Goal: Information Seeking & Learning: Learn about a topic

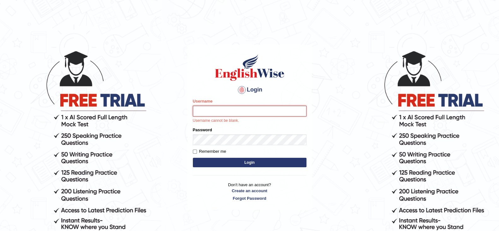
drag, startPoint x: 0, startPoint y: 0, endPoint x: 239, endPoint y: 112, distance: 264.0
click at [239, 112] on input "Username" at bounding box center [250, 111] width 114 height 11
type input "Raji_S"
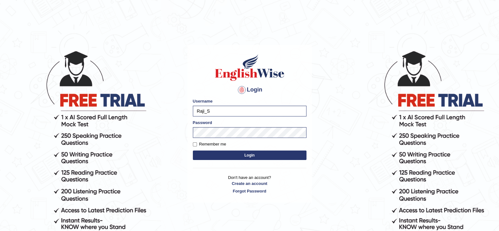
click at [248, 155] on button "Login" at bounding box center [250, 154] width 114 height 9
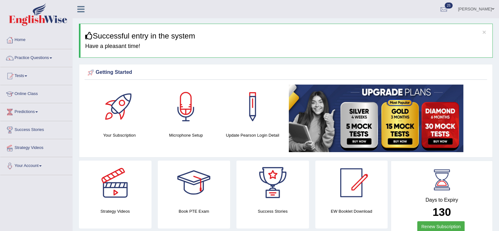
click at [28, 59] on link "Practice Questions" at bounding box center [36, 57] width 72 height 16
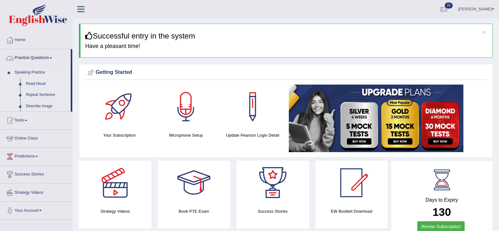
click at [2, 146] on li "Speaking Practice Read Aloud Repeat Sentence Describe Image Re-tell Lecture Ans…" at bounding box center [35, 114] width 70 height 94
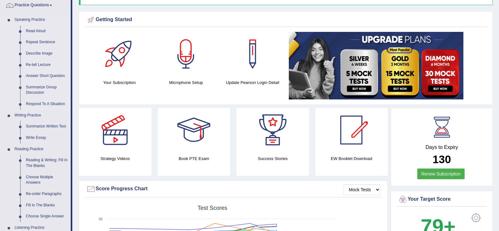
scroll to position [57, 0]
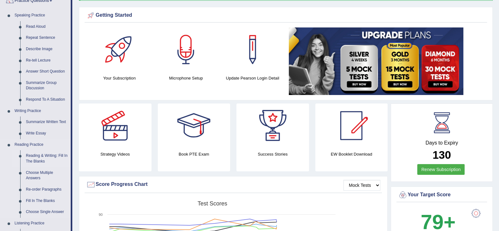
click at [32, 159] on link "Reading & Writing: Fill In The Blanks" at bounding box center [47, 158] width 48 height 17
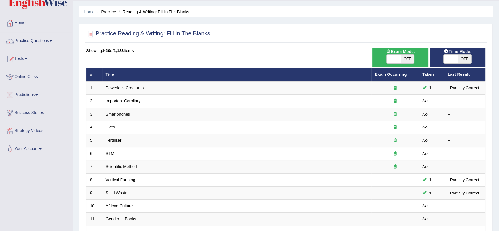
scroll to position [48, 0]
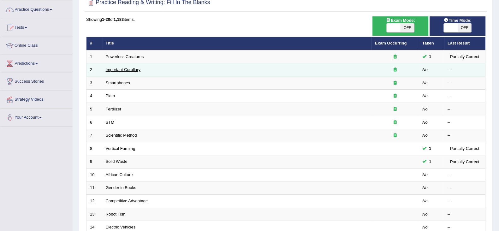
click at [124, 69] on link "Important Corollary" at bounding box center [123, 69] width 35 height 5
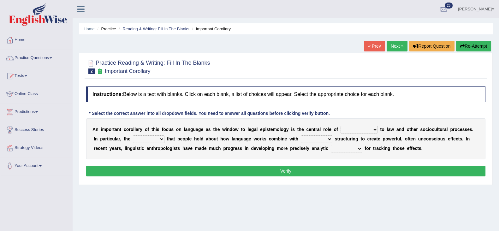
click at [351, 130] on select "discourse epoch dialect acquaintance" at bounding box center [358, 130] width 37 height 8
click at [355, 128] on select "discourse epoch dialect acquaintance" at bounding box center [358, 130] width 37 height 8
click at [155, 140] on select "deviation besmirch consent ideas" at bounding box center [149, 139] width 32 height 8
select select "ideas"
click at [133, 135] on select "deviation besmirch consent ideas" at bounding box center [149, 139] width 32 height 8
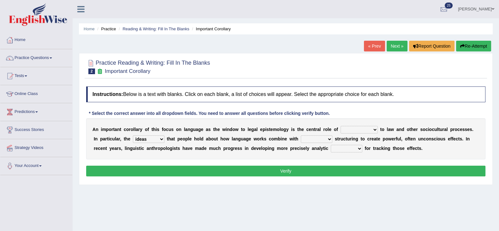
click at [314, 137] on select "mandatory linguistic legitimate customary" at bounding box center [317, 139] width 32 height 8
select select "linguistic"
click at [301, 135] on select "mandatory linguistic legitimate customary" at bounding box center [317, 139] width 32 height 8
click at [349, 150] on select "tools appetite albums stroke" at bounding box center [347, 149] width 32 height 8
select select "tools"
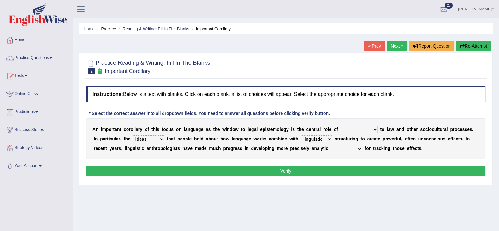
click at [331, 145] on select "tools appetite albums stroke" at bounding box center [347, 149] width 32 height 8
click at [355, 131] on select "discourse epoch dialect acquaintance" at bounding box center [358, 130] width 37 height 8
select select "acquaintance"
click at [340, 126] on select "discourse epoch dialect acquaintance" at bounding box center [358, 130] width 37 height 8
click at [354, 171] on button "Verify" at bounding box center [285, 171] width 399 height 11
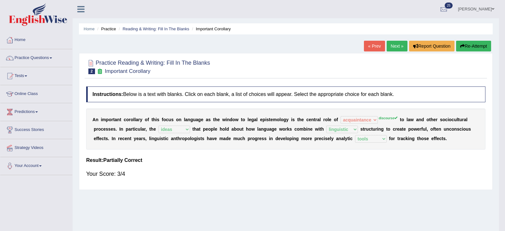
click at [354, 171] on body "Toggle navigation Home Practice Questions Speaking Practice Read Aloud Repeat S…" at bounding box center [252, 115] width 505 height 231
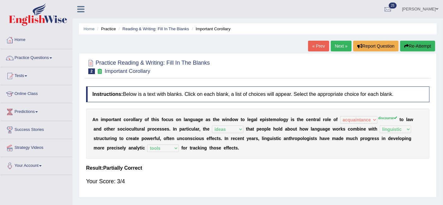
click at [311, 168] on h4 "Result:" at bounding box center [257, 168] width 343 height 6
click at [336, 42] on link "Next »" at bounding box center [341, 46] width 21 height 11
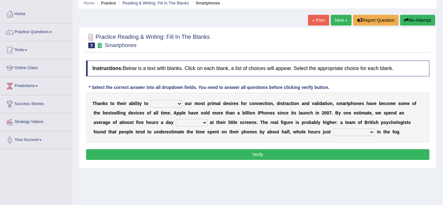
click at [167, 104] on select "hijack describe sharpen conserve" at bounding box center [167, 104] width 32 height 8
click at [401, 103] on b "o" at bounding box center [402, 103] width 3 height 5
click at [176, 121] on select "watching waggling snoring staring" at bounding box center [192, 123] width 32 height 8
select select "staring"
click at [176, 119] on select "watching waggling snoring staring" at bounding box center [192, 123] width 32 height 8
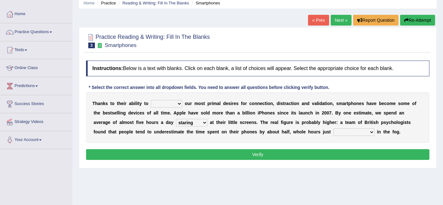
click at [336, 130] on select "has evaporated evaporating evaporate evaporates" at bounding box center [353, 132] width 41 height 8
click at [333, 128] on select "has evaporated evaporating evaporate evaporates" at bounding box center [353, 132] width 41 height 8
click at [344, 130] on select "has evaporated evaporating evaporate evaporates" at bounding box center [353, 132] width 41 height 8
select select "evaporate"
click at [333, 128] on select "has evaporated evaporating evaporate evaporates" at bounding box center [353, 132] width 41 height 8
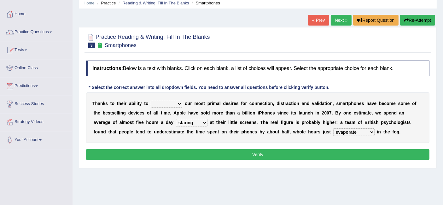
click at [161, 101] on select "hijack describe sharpen conserve" at bounding box center [167, 104] width 32 height 8
select select "hijack"
click at [151, 100] on select "hijack describe sharpen conserve" at bounding box center [167, 104] width 32 height 8
click at [207, 151] on button "Verify" at bounding box center [257, 154] width 343 height 11
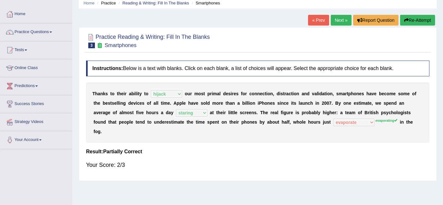
click at [338, 18] on link "Next »" at bounding box center [341, 20] width 21 height 11
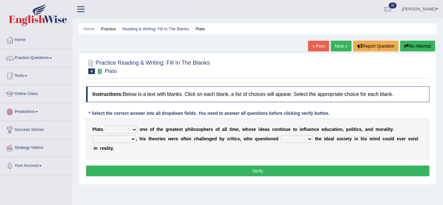
click at [127, 128] on select "keeps comes claims remains" at bounding box center [122, 130] width 32 height 8
select select "remains"
click at [106, 126] on select "keeps comes claims remains" at bounding box center [122, 130] width 32 height 8
click at [119, 137] on select "Notwithstanding So However Whatever" at bounding box center [114, 139] width 44 height 8
click at [191, 135] on div "P l a t o keeps comes claims remains o n e o f t h e g r e a t e s t p h i l o …" at bounding box center [257, 138] width 343 height 41
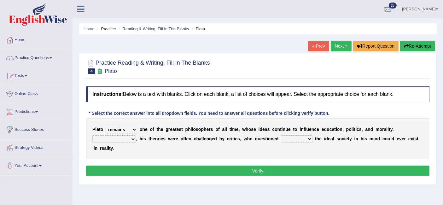
click at [296, 138] on select "which what that whether" at bounding box center [297, 139] width 32 height 8
select select "that"
click at [281, 135] on select "which what that whether" at bounding box center [297, 139] width 32 height 8
click at [125, 140] on select "Notwithstanding So However Whatever" at bounding box center [114, 139] width 44 height 8
select select "However"
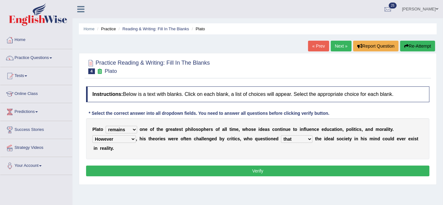
click at [92, 135] on select "Notwithstanding So However Whatever" at bounding box center [114, 139] width 44 height 8
click at [138, 172] on button "Verify" at bounding box center [257, 171] width 343 height 11
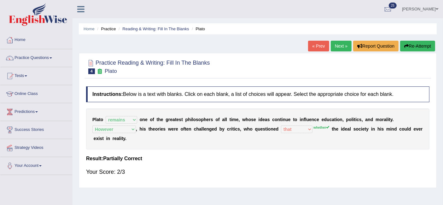
click at [338, 49] on link "Next »" at bounding box center [341, 46] width 21 height 11
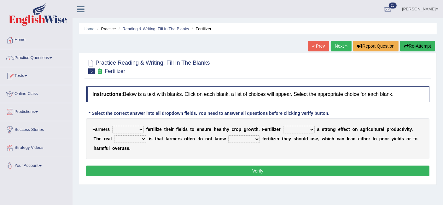
click at [137, 126] on select "must should need can" at bounding box center [128, 130] width 32 height 8
select select "must"
click at [112, 126] on select "must should need can" at bounding box center [128, 130] width 32 height 8
click at [291, 127] on select "has had have having" at bounding box center [299, 130] width 32 height 8
select select "have"
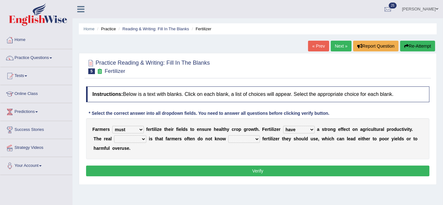
click at [283, 126] on select "has had have having" at bounding box center [299, 130] width 32 height 8
click at [130, 136] on select "problem question conclusion answer" at bounding box center [130, 139] width 32 height 8
select select "problem"
click at [114, 135] on select "problem question conclusion answer" at bounding box center [130, 139] width 32 height 8
click at [242, 139] on select "how much how many however so much" at bounding box center [244, 139] width 32 height 8
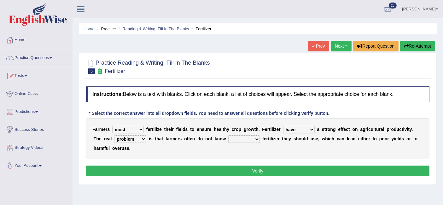
select select "how much"
click at [228, 135] on select "how much how many however so much" at bounding box center [244, 139] width 32 height 8
click at [256, 164] on div "Instructions: Below is a text with blanks. Click on each blank, a list of choic…" at bounding box center [258, 132] width 347 height 98
click at [251, 169] on button "Verify" at bounding box center [257, 171] width 343 height 11
